Goal: Task Accomplishment & Management: Complete application form

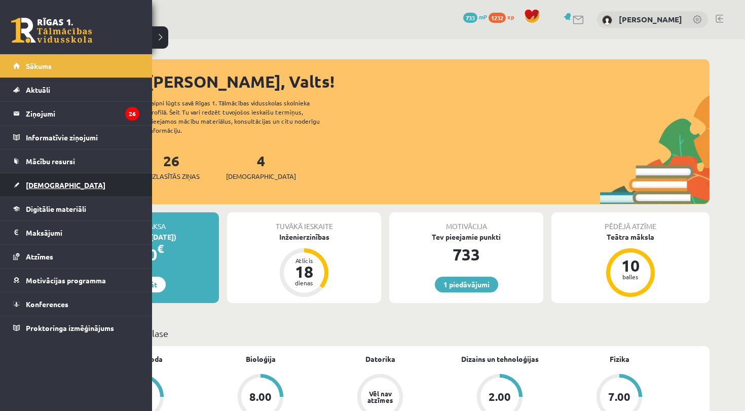
click at [47, 189] on span "[DEMOGRAPHIC_DATA]" at bounding box center [66, 185] width 80 height 9
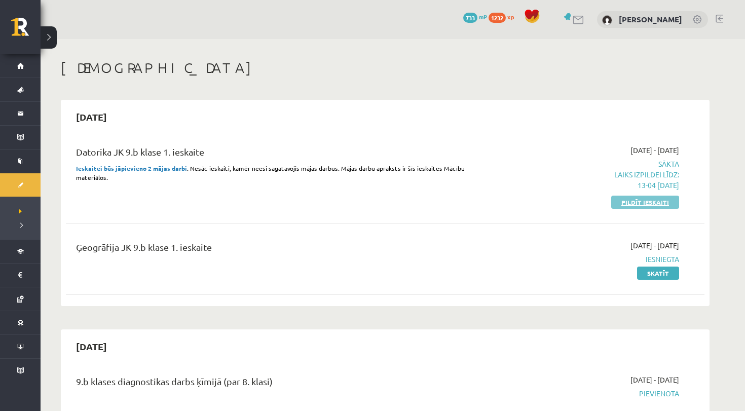
click at [645, 198] on link "Pildīt ieskaiti" at bounding box center [646, 202] width 68 height 13
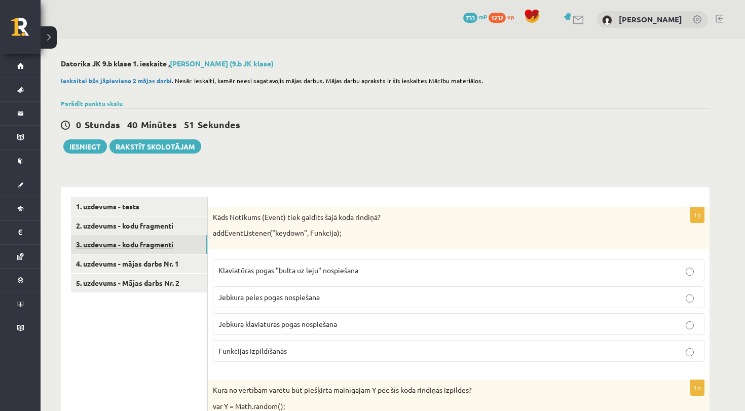
click at [160, 244] on link "3. uzdevums - kodu fragmenti" at bounding box center [139, 244] width 136 height 19
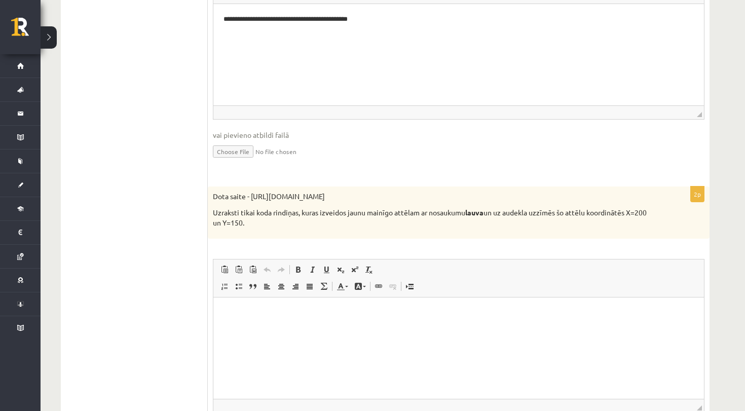
scroll to position [359, 0]
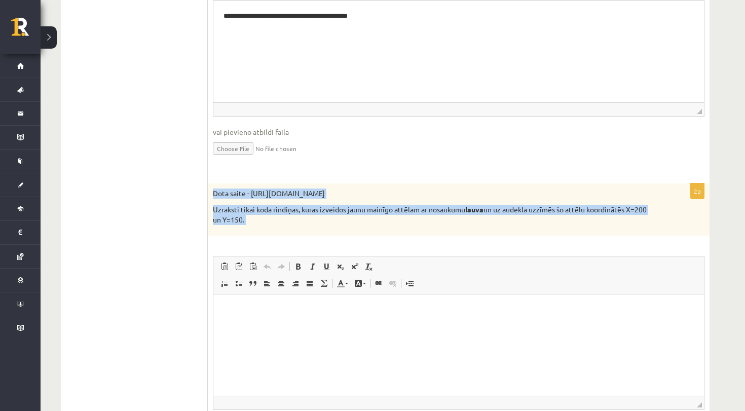
drag, startPoint x: 212, startPoint y: 189, endPoint x: 364, endPoint y: 244, distance: 161.2
click at [364, 240] on div "2p Dota saite - [URL][DOMAIN_NAME] Uzraksti tikai koda rindiņas, kuras izveidos…" at bounding box center [459, 325] width 502 height 283
copy div "Dota saite - [URL][DOMAIN_NAME] Uzraksti tikai koda rindiņas, kuras izveidos ja…"
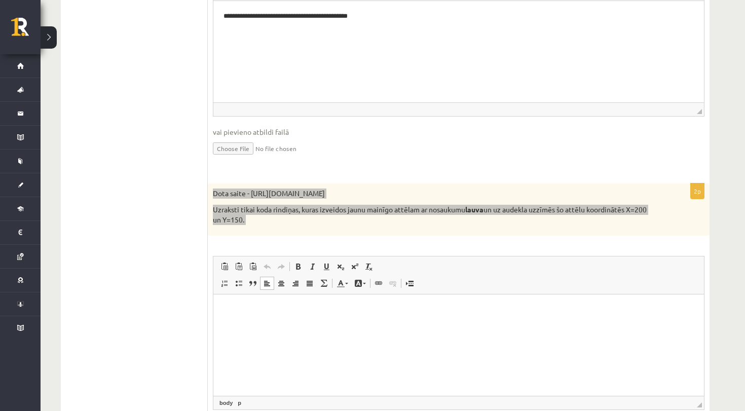
click at [305, 318] on html at bounding box center [458, 310] width 491 height 31
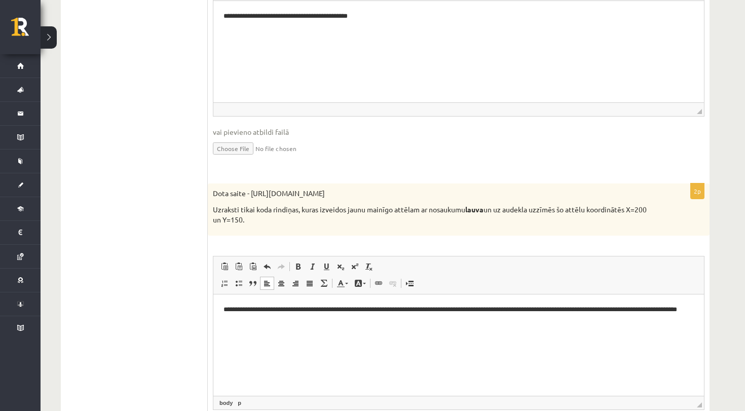
click at [603, 133] on span "vai pievieno atbildi failā" at bounding box center [459, 132] width 492 height 11
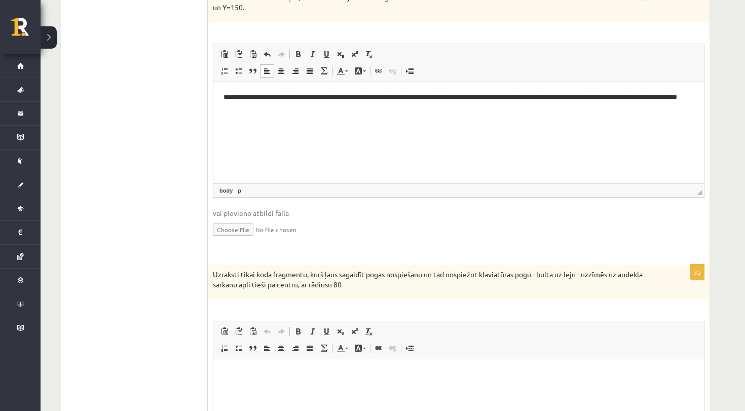
scroll to position [585, 0]
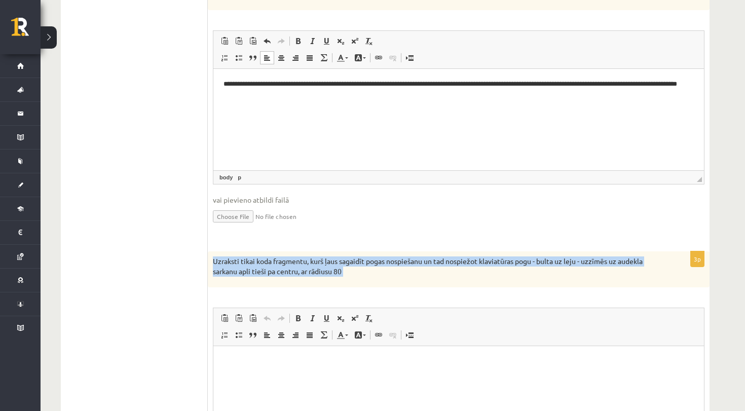
drag, startPoint x: 213, startPoint y: 253, endPoint x: 543, endPoint y: 296, distance: 332.4
click at [543, 296] on div "3p Uzraksti tikai koda fragmentu, kurš ļaus sagaidīt pogas nospiešanu un tad no…" at bounding box center [459, 384] width 502 height 267
copy div "Uzraksti tikai koda fragmentu, kurš ļaus sagaidīt pogas nospiešanu un tad nospi…"
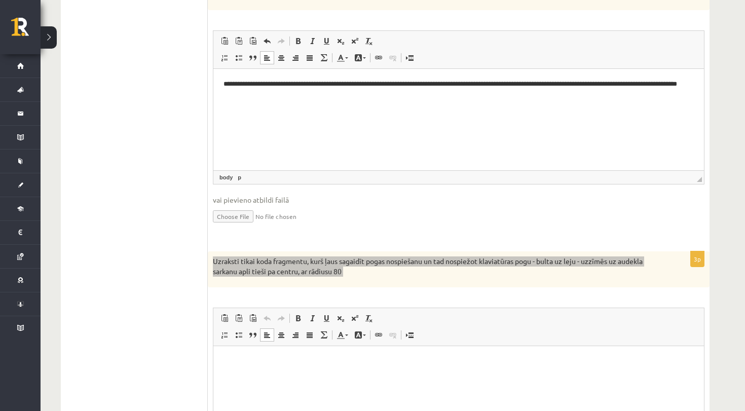
click at [299, 365] on p "Rich Text Editor, wiswyg-editor-user-answer-47433968784680" at bounding box center [459, 361] width 471 height 11
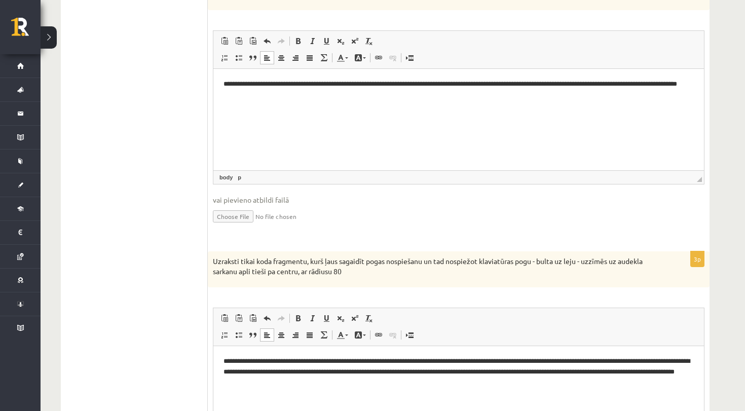
click at [179, 212] on ul "1. uzdevums - tests 2. uzdevums - kodu fragmenti 3. uzdevums - kodu fragmenti 4…" at bounding box center [139, 66] width 137 height 907
click at [563, 61] on span "Editor toolbars Paste Keyboard shortcut Command+V Paste as plain text Keyboard …" at bounding box center [458, 50] width 491 height 38
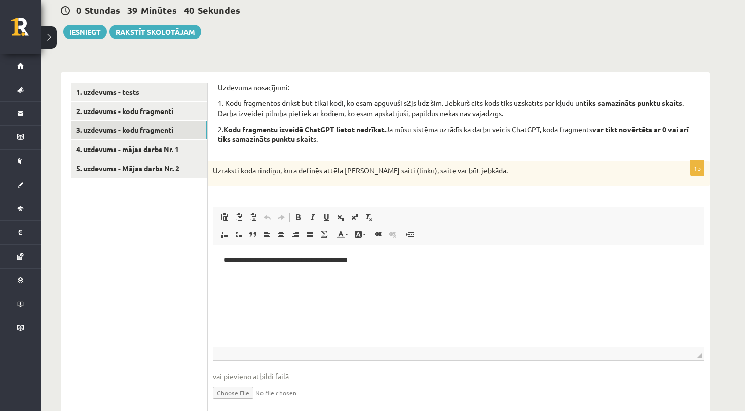
scroll to position [0, 0]
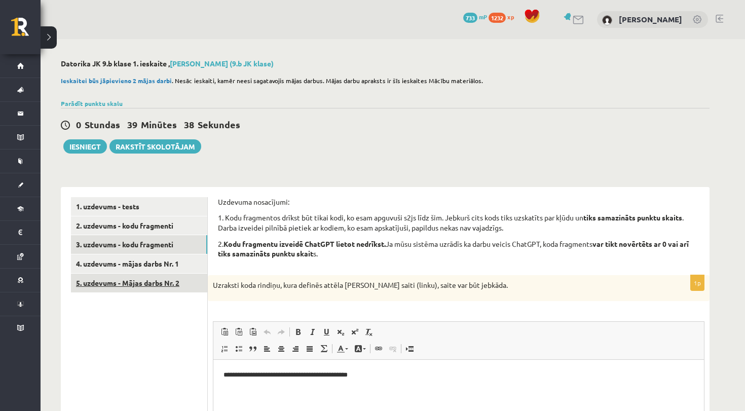
click at [139, 282] on link "5. uzdevums - Mājas darbs Nr. 2" at bounding box center [139, 283] width 136 height 19
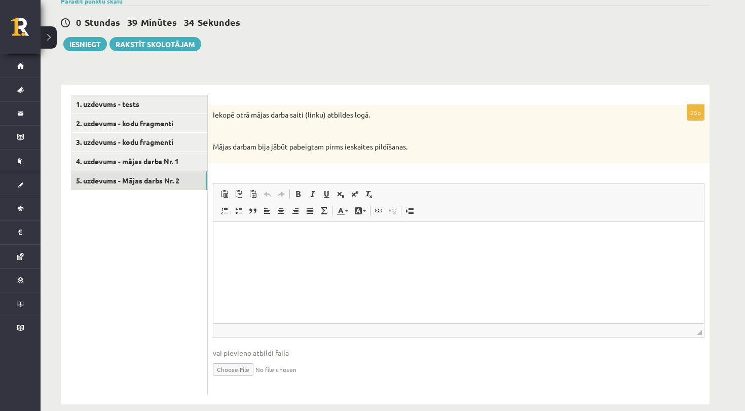
scroll to position [115, 0]
